Goal: Task Accomplishment & Management: Manage account settings

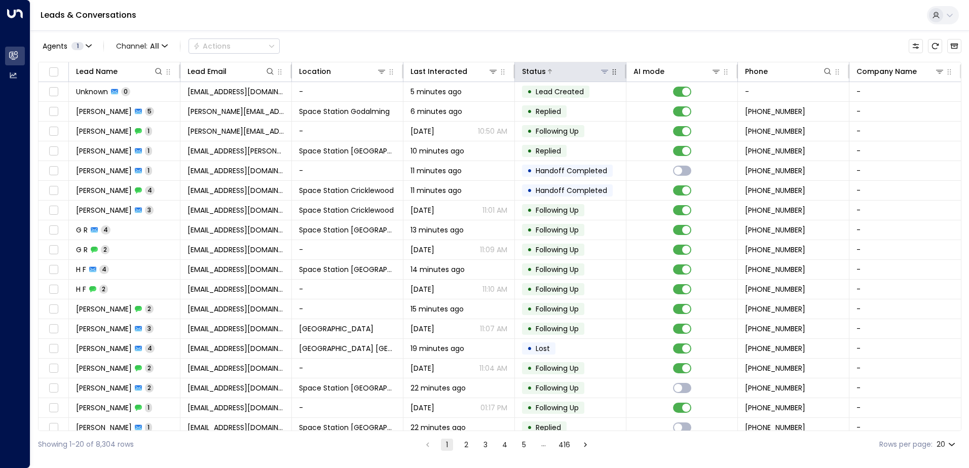
click at [602, 74] on icon at bounding box center [604, 72] width 7 height 4
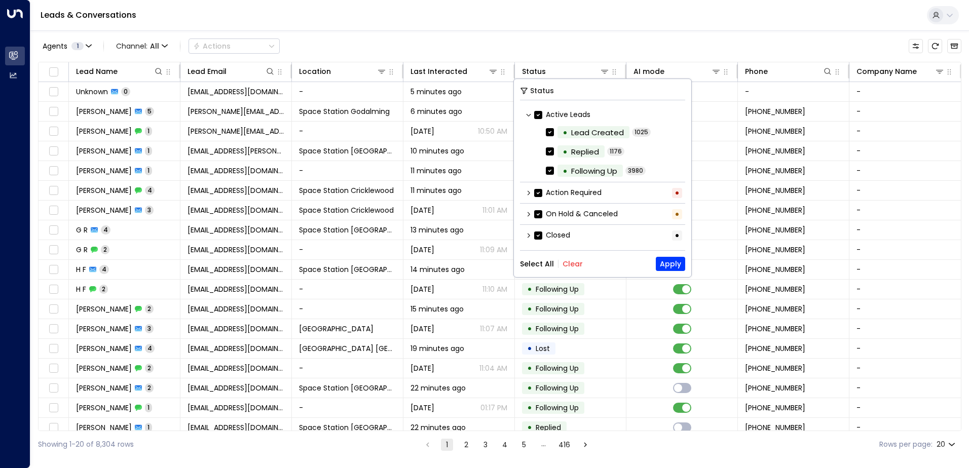
click at [569, 270] on div "Select All Clear Apply" at bounding box center [602, 264] width 165 height 14
click at [567, 255] on div "Status Active Leads • Lead Created 1025 • Replied 1176 • Following Up 3980 Acti…" at bounding box center [602, 178] width 177 height 198
click at [567, 261] on button "Clear" at bounding box center [573, 264] width 20 height 8
click at [552, 191] on label "Action Required" at bounding box center [567, 193] width 67 height 11
click at [664, 266] on button "Apply" at bounding box center [670, 264] width 29 height 14
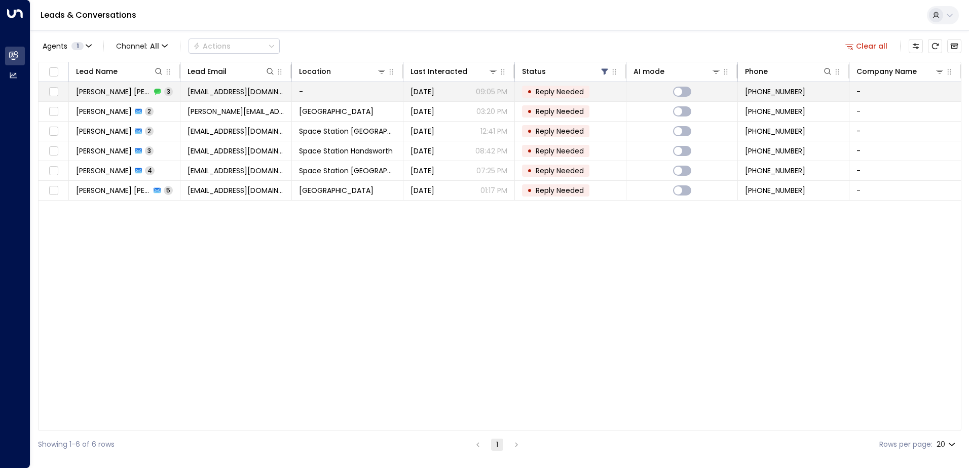
click at [423, 89] on span "[DATE]" at bounding box center [423, 92] width 24 height 10
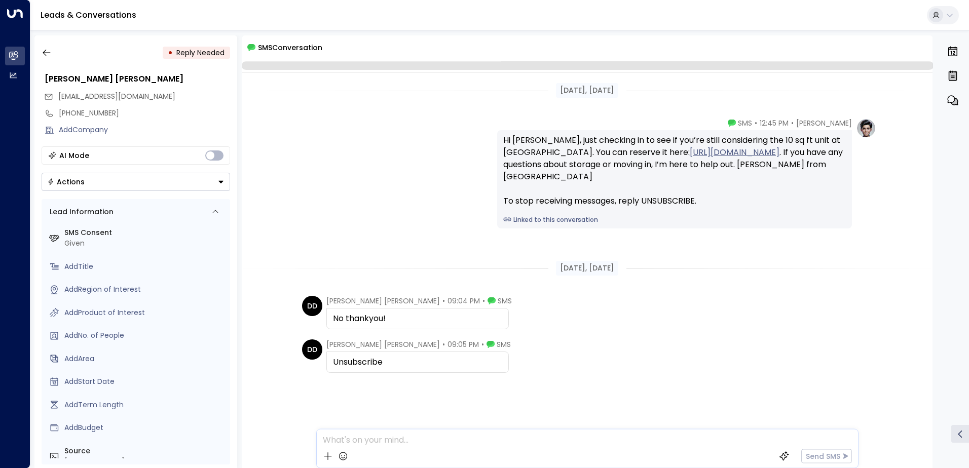
scroll to position [6, 0]
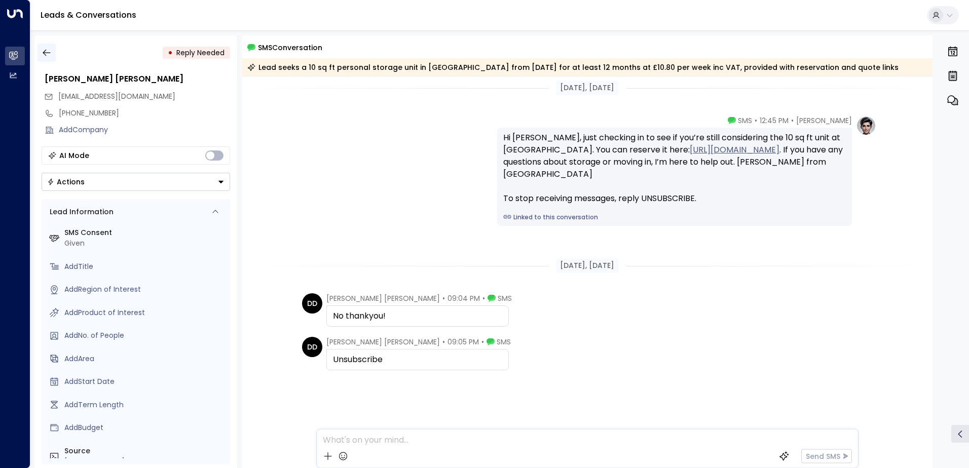
click at [49, 51] on icon "button" at bounding box center [47, 53] width 10 height 10
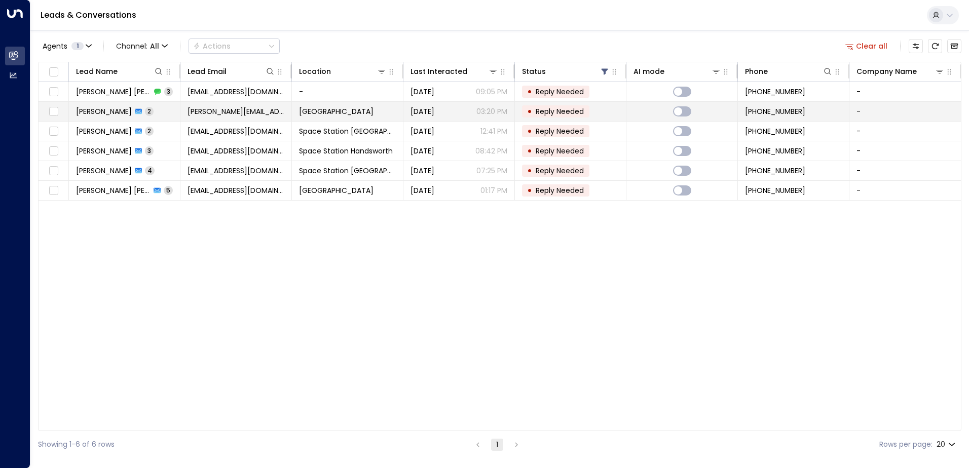
click at [320, 107] on span "[GEOGRAPHIC_DATA]" at bounding box center [336, 111] width 75 height 10
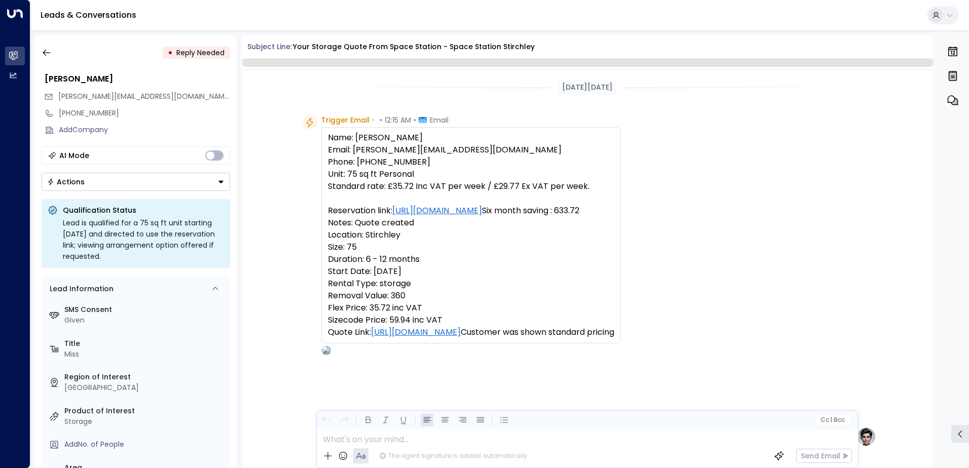
scroll to position [728, 0]
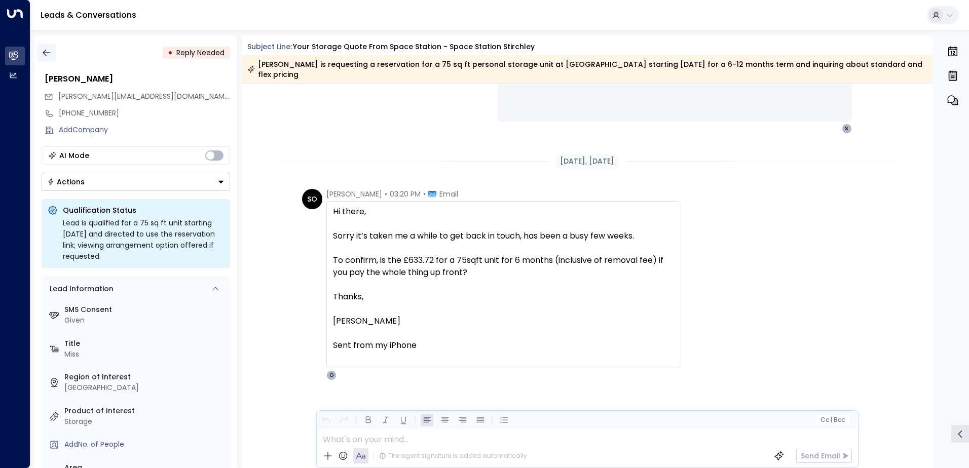
click at [52, 54] on button "button" at bounding box center [47, 53] width 18 height 18
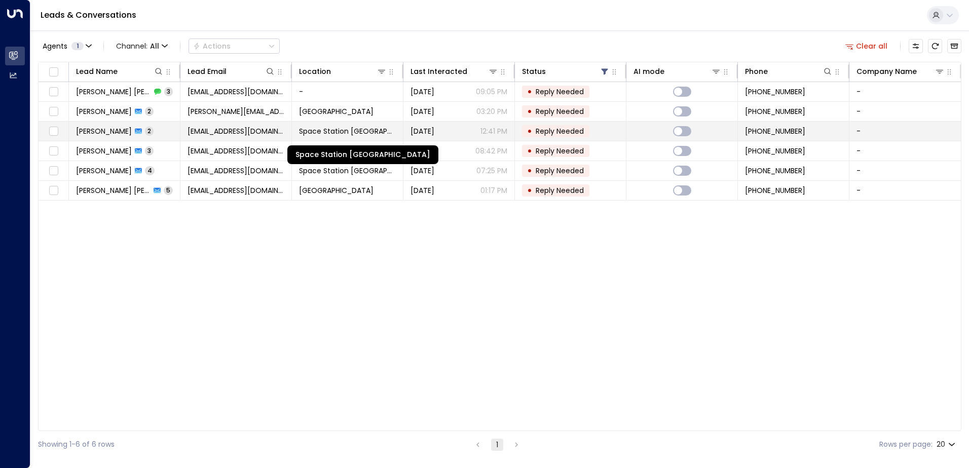
click at [356, 129] on span "Space Station [GEOGRAPHIC_DATA]" at bounding box center [347, 131] width 97 height 10
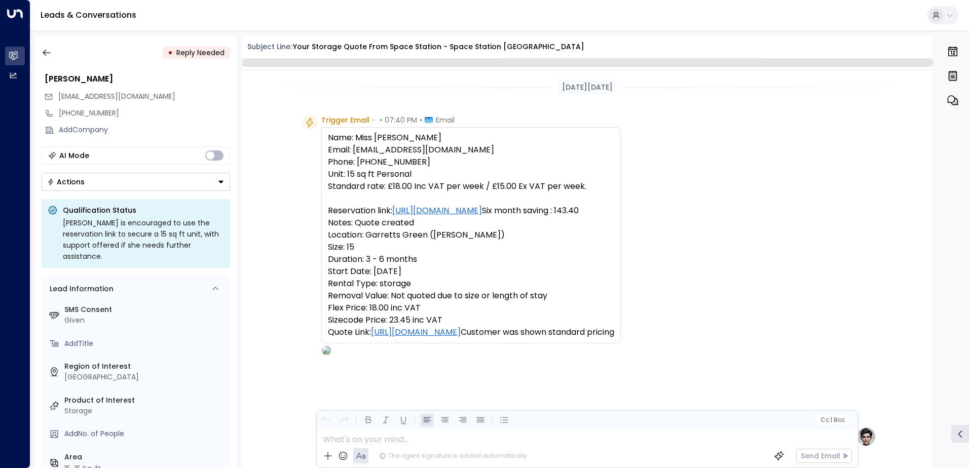
scroll to position [473, 0]
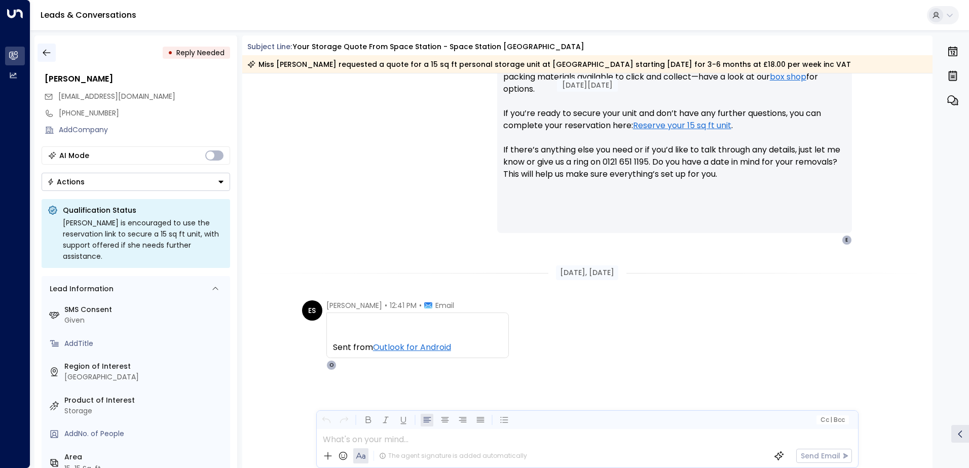
click at [50, 49] on icon "button" at bounding box center [47, 53] width 10 height 10
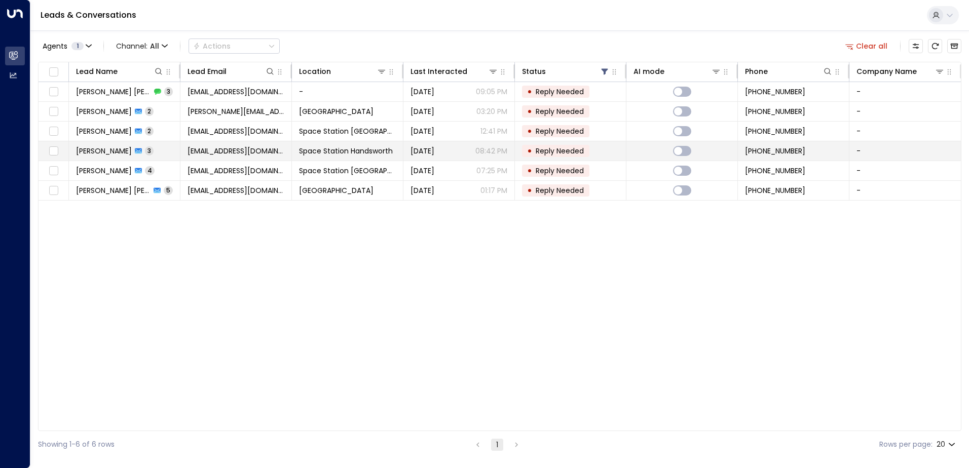
click at [286, 151] on td "[EMAIL_ADDRESS][DOMAIN_NAME]" at bounding box center [236, 150] width 112 height 19
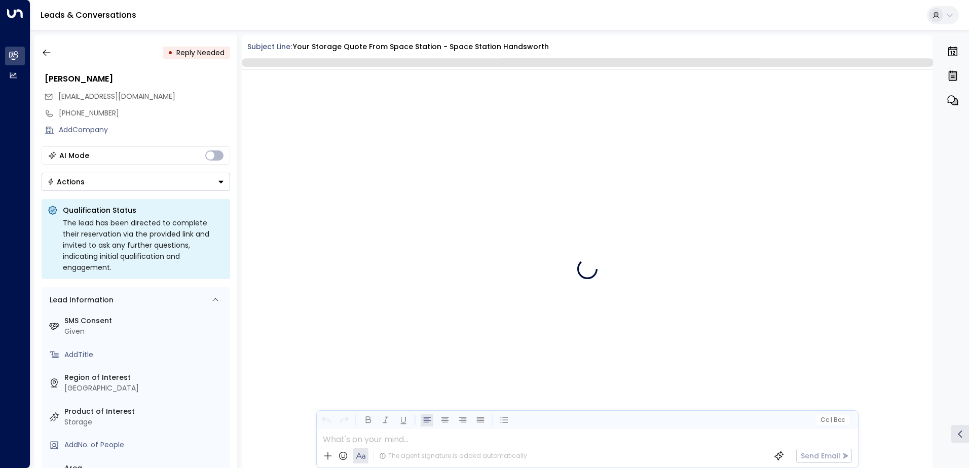
scroll to position [917, 0]
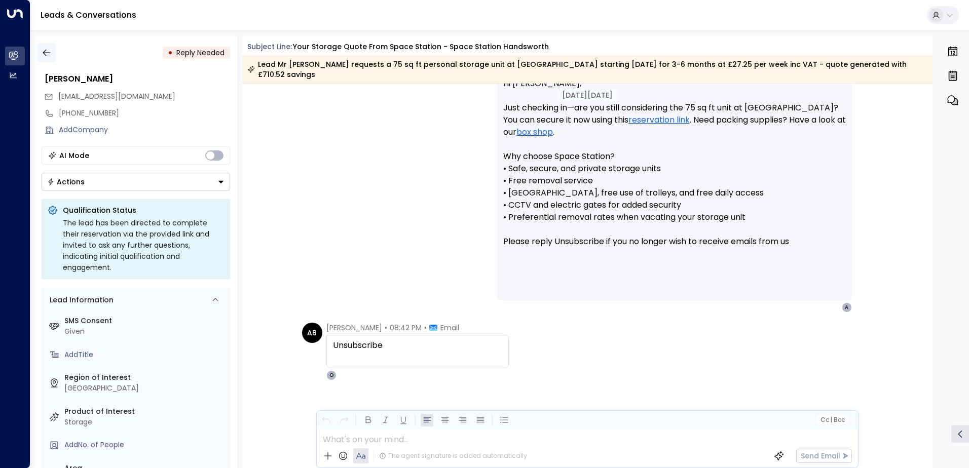
click at [50, 56] on icon "button" at bounding box center [47, 53] width 10 height 10
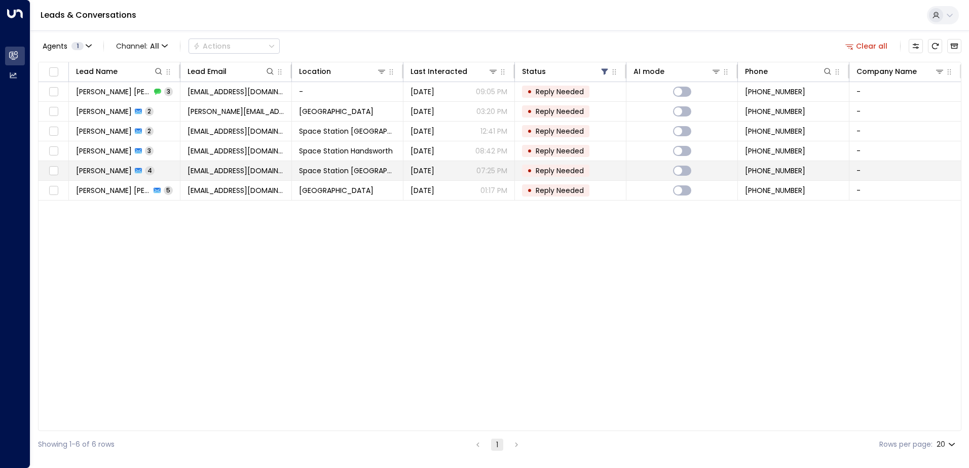
click at [218, 166] on span "[EMAIL_ADDRESS][DOMAIN_NAME]" at bounding box center [236, 171] width 97 height 10
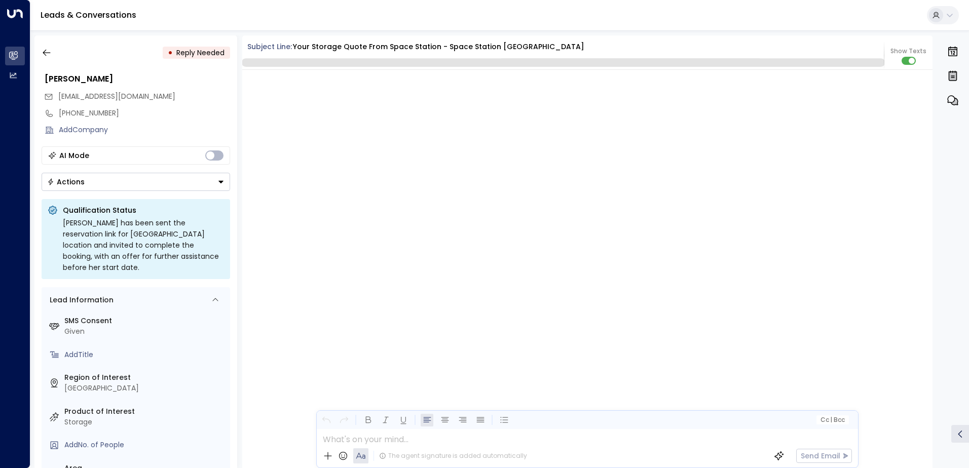
scroll to position [1219, 0]
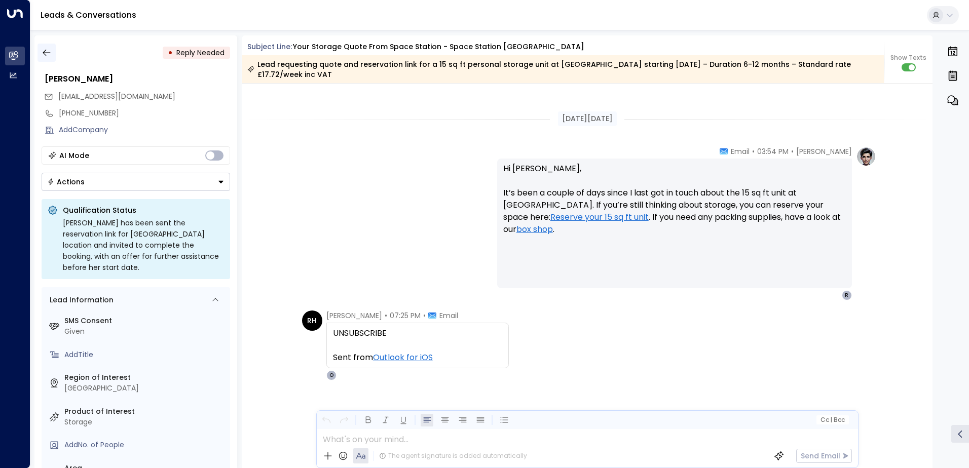
click at [41, 52] on button "button" at bounding box center [47, 53] width 18 height 18
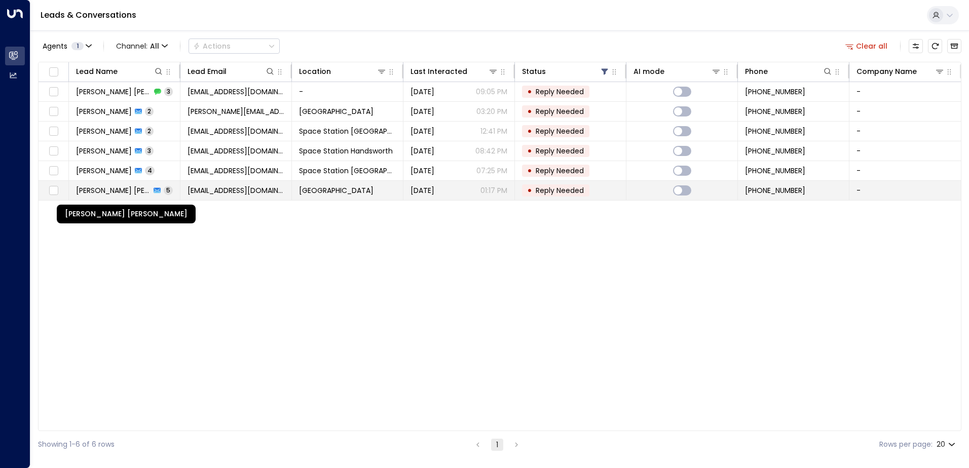
click at [132, 190] on span "[PERSON_NAME] [PERSON_NAME]" at bounding box center [113, 191] width 75 height 10
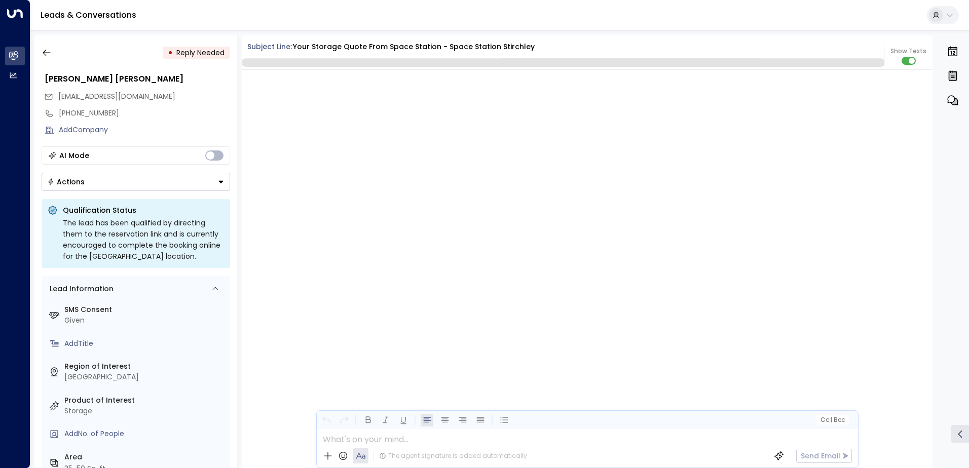
scroll to position [1463, 0]
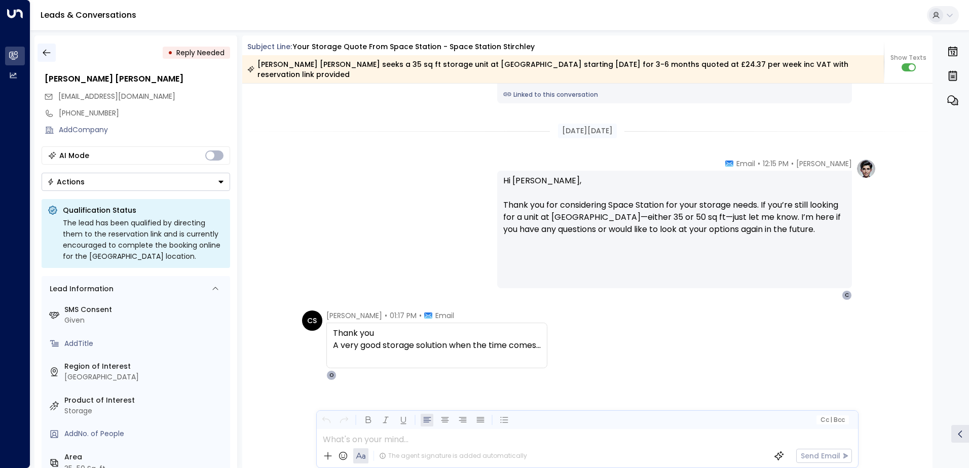
click at [51, 55] on icon "button" at bounding box center [47, 53] width 10 height 10
